Goal: Find specific page/section: Find specific page/section

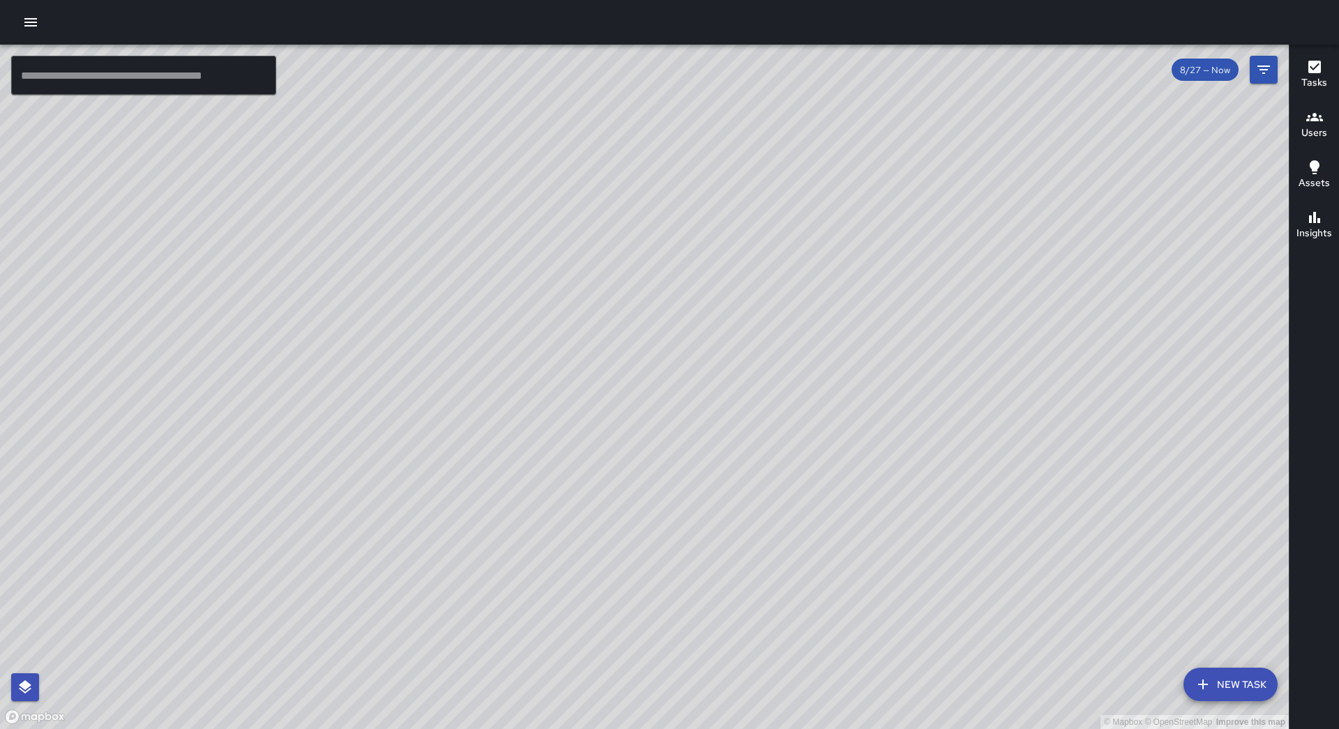
click at [20, 9] on div at bounding box center [669, 22] width 1339 height 45
click at [22, 15] on icon "button" at bounding box center [30, 22] width 17 height 17
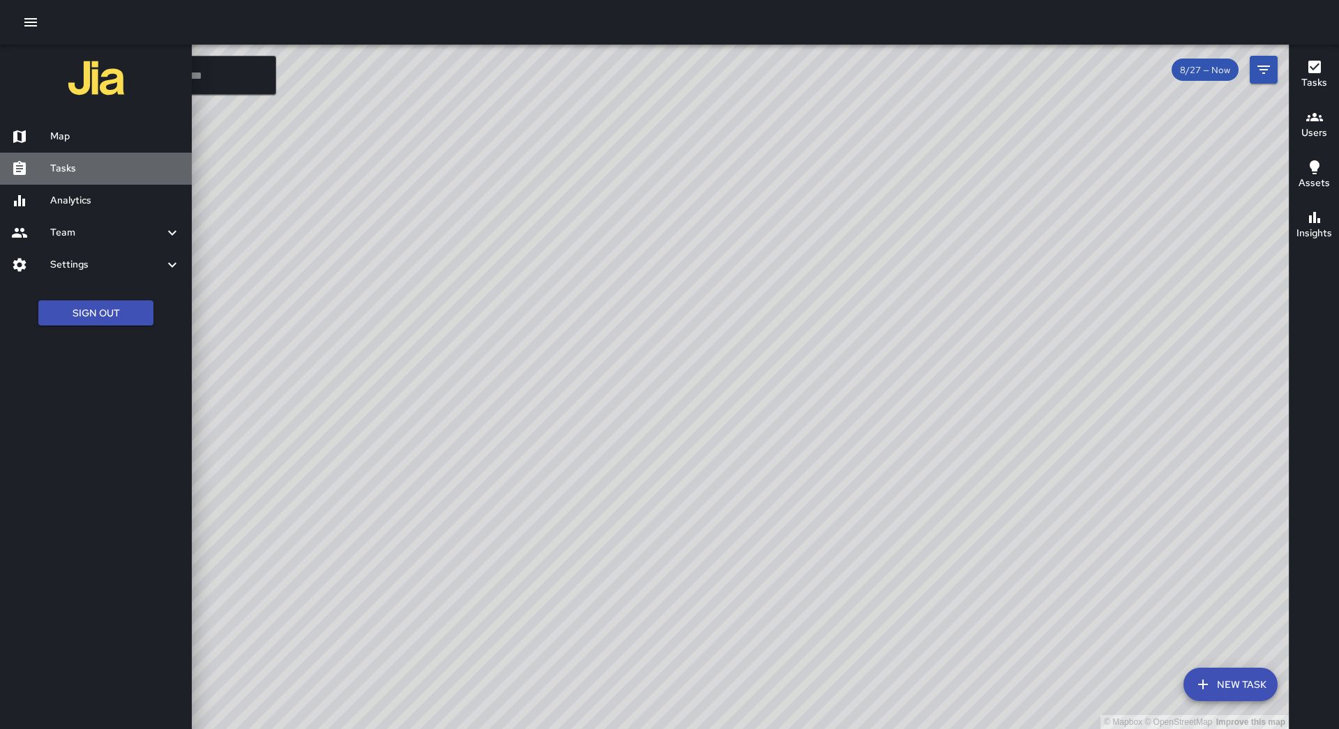
click at [105, 155] on link "Tasks" at bounding box center [96, 169] width 192 height 32
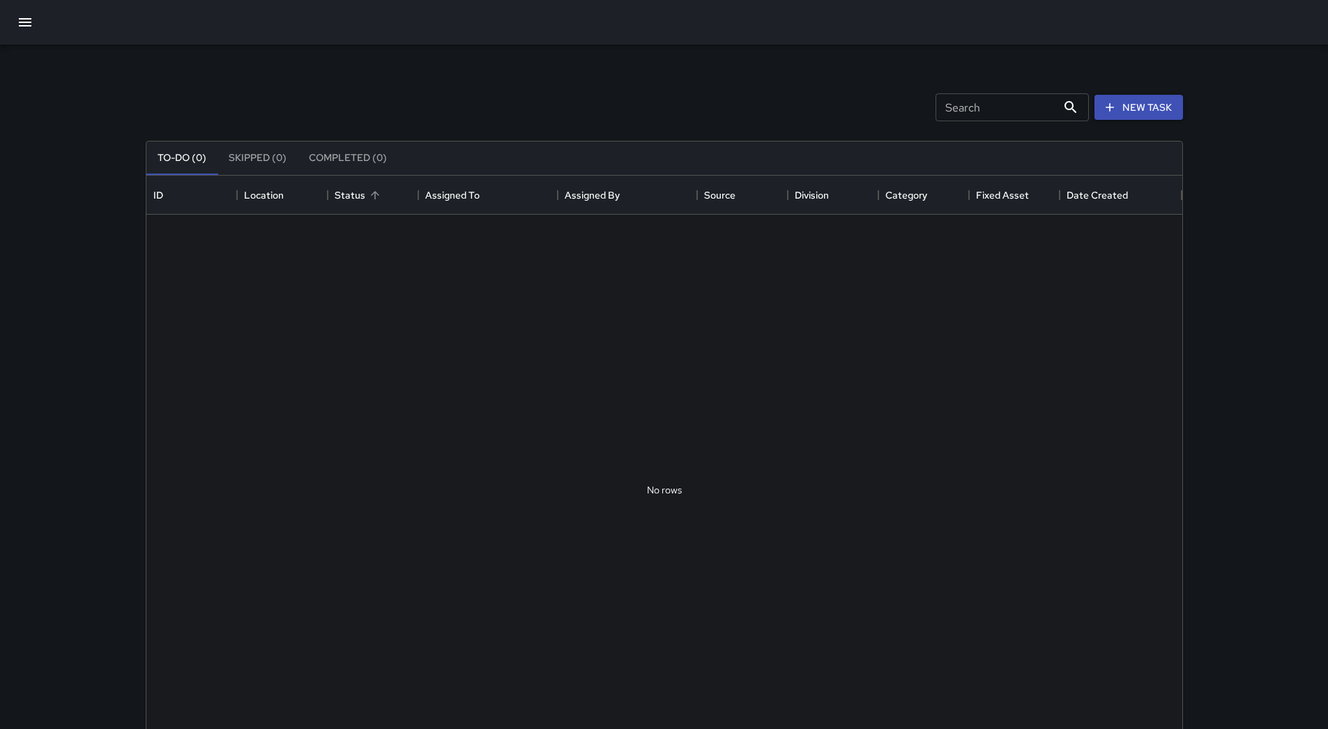
scroll to position [580, 1025]
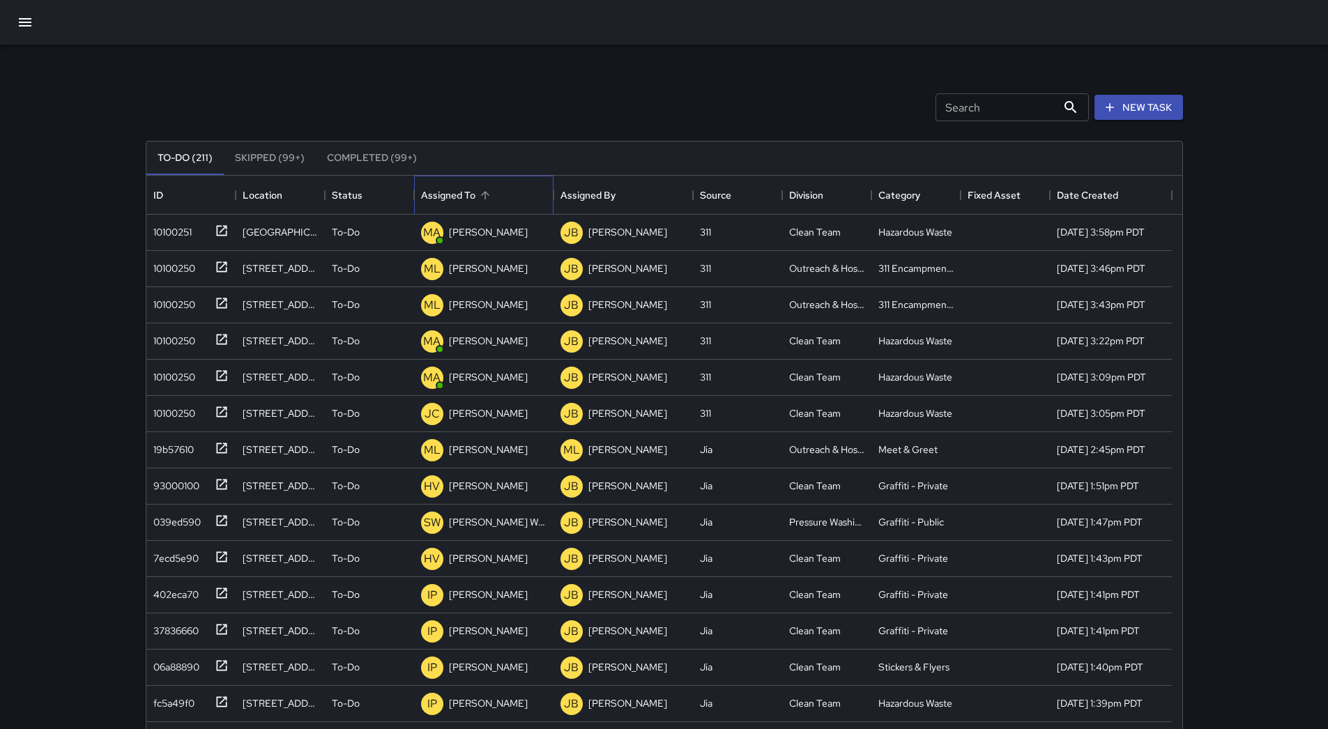
click at [509, 191] on div "Assigned To" at bounding box center [483, 195] width 125 height 39
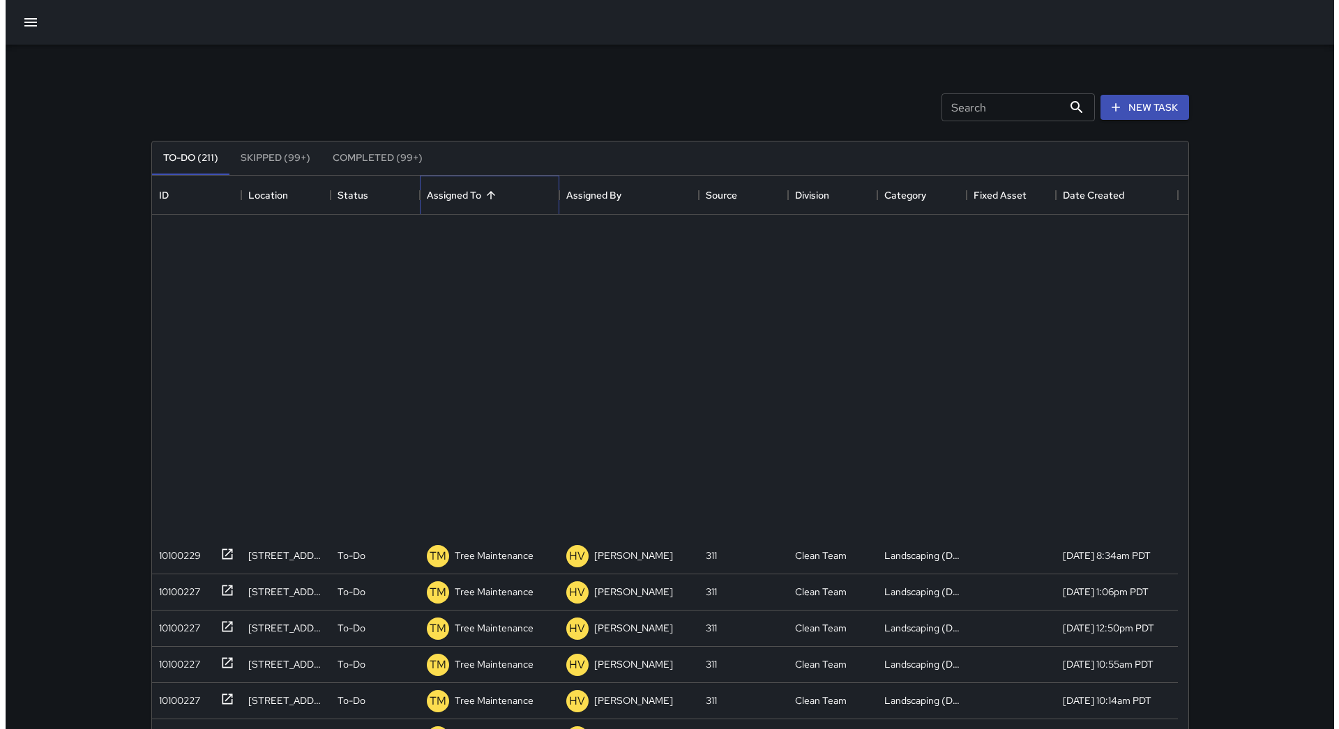
scroll to position [3074, 0]
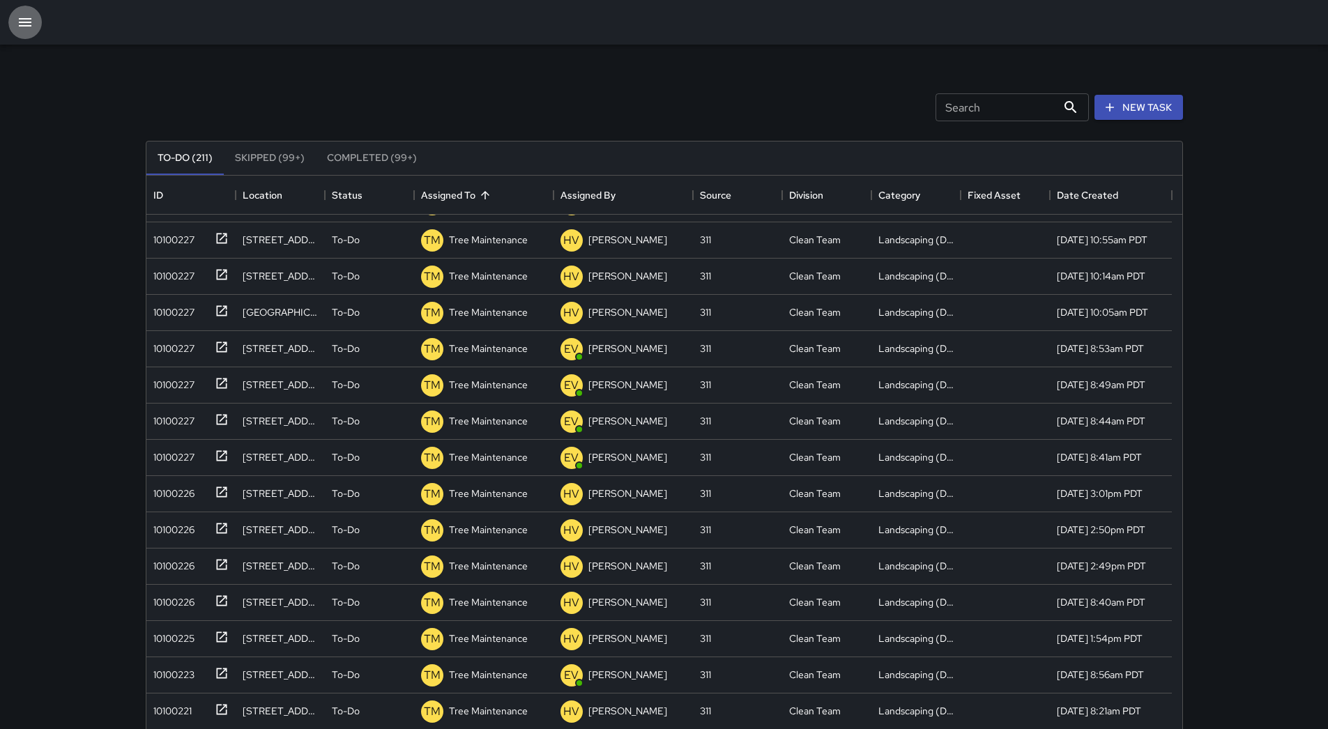
click at [29, 16] on icon "button" at bounding box center [25, 22] width 17 height 17
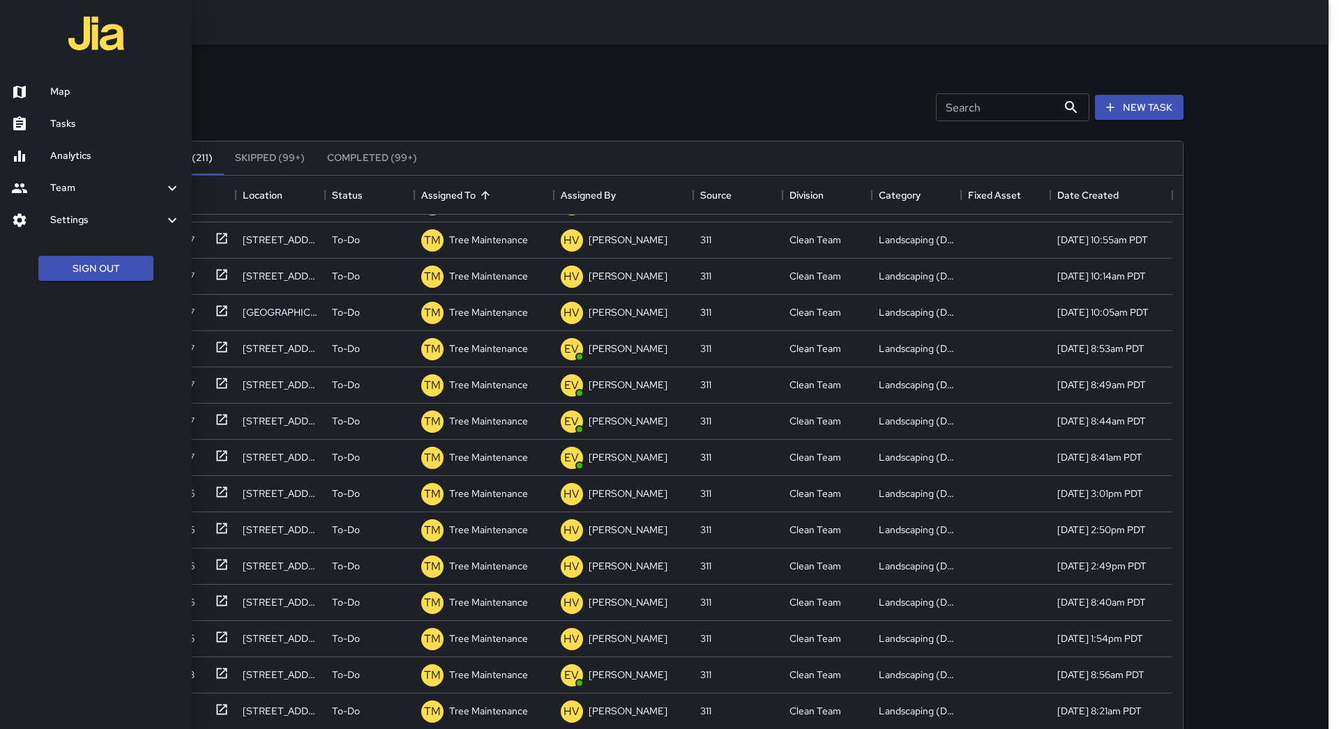
click at [62, 84] on h6 "Map" at bounding box center [115, 91] width 130 height 15
